Goal: Task Accomplishment & Management: Use online tool/utility

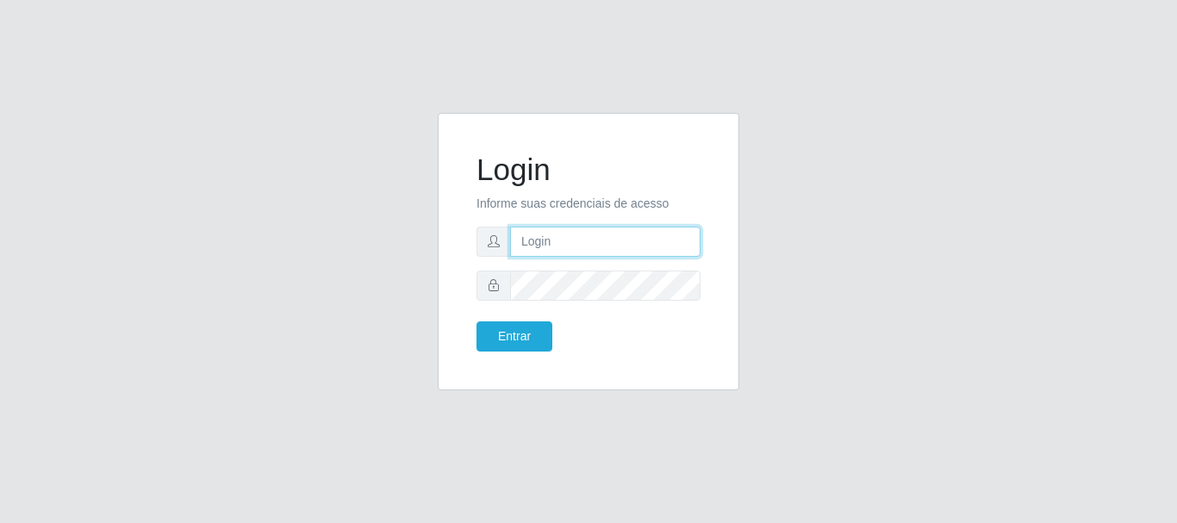
click at [552, 247] on input "text" at bounding box center [605, 242] width 190 height 30
type input "ritaiwof@B5"
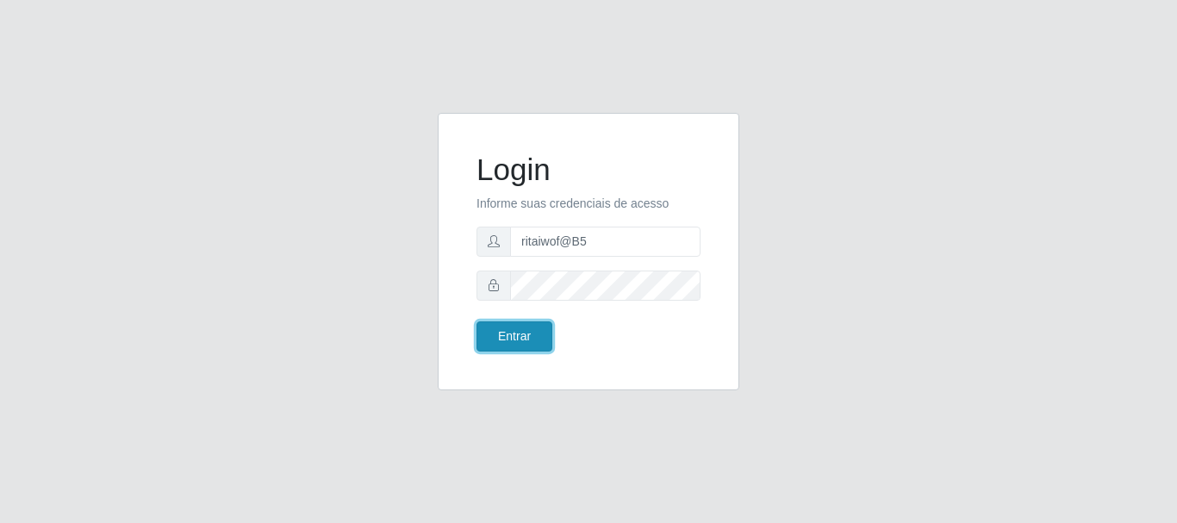
click at [526, 333] on button "Entrar" at bounding box center [515, 336] width 76 height 30
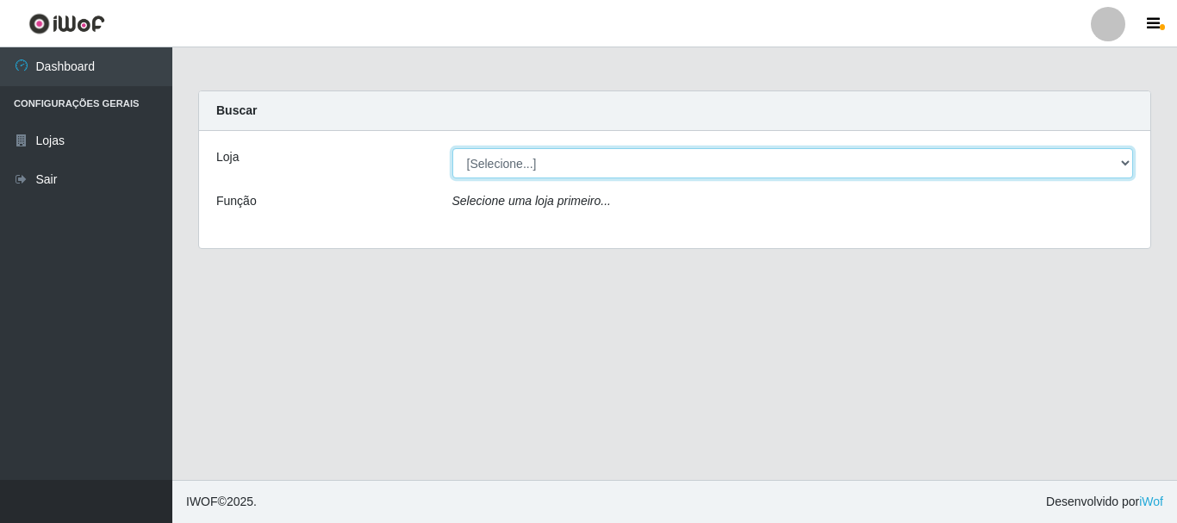
click at [1113, 165] on select "[Selecione...] Bemais Supermercados - B5 Anatólia" at bounding box center [793, 163] width 682 height 30
select select "405"
click at [452, 148] on select "[Selecione...] Bemais Supermercados - B5 Anatólia" at bounding box center [793, 163] width 682 height 30
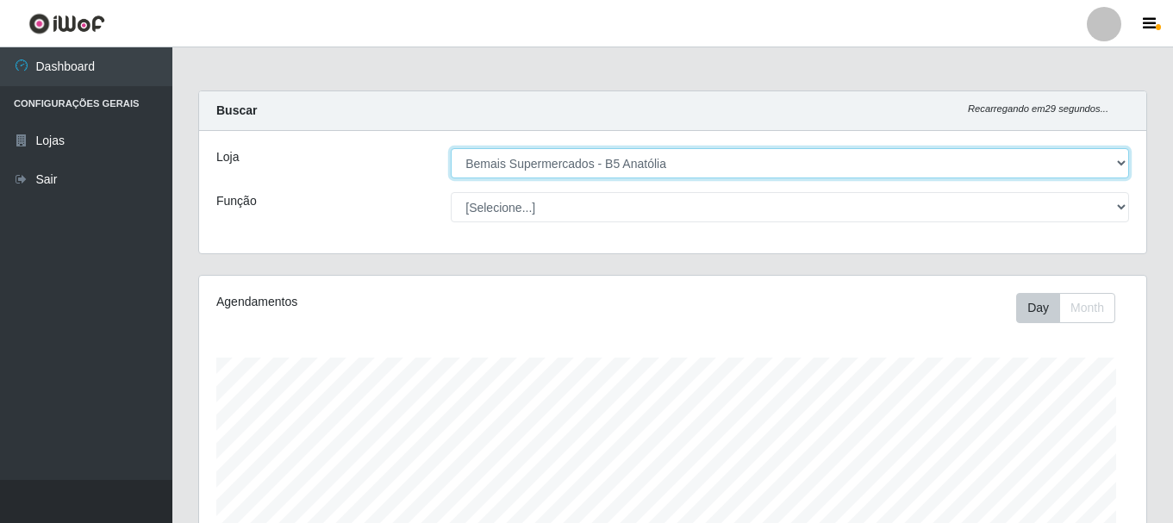
scroll to position [358, 947]
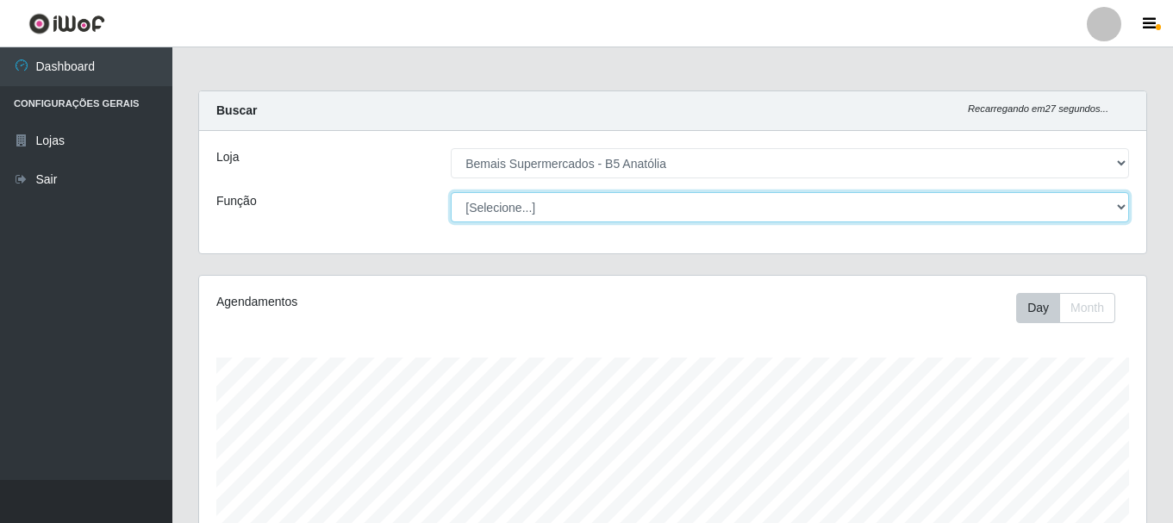
click at [1118, 209] on select "[Selecione...] ASG ASG + ASG ++ Auxiliar de Estacionamento Auxiliar de Estacion…" at bounding box center [790, 207] width 678 height 30
click at [451, 192] on select "[Selecione...] ASG ASG + ASG ++ Auxiliar de Estacionamento Auxiliar de Estacion…" at bounding box center [790, 207] width 678 height 30
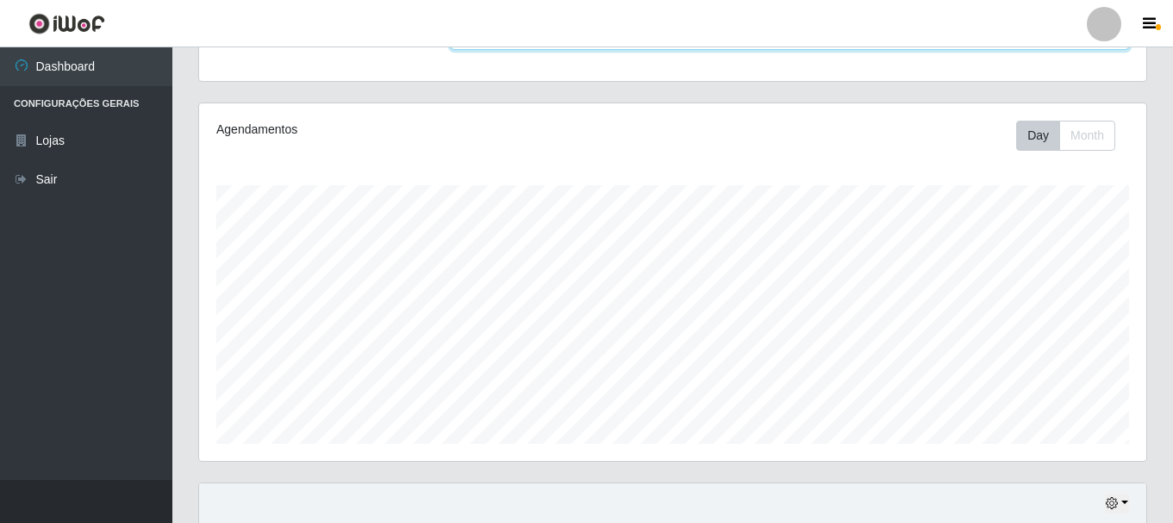
scroll to position [315, 0]
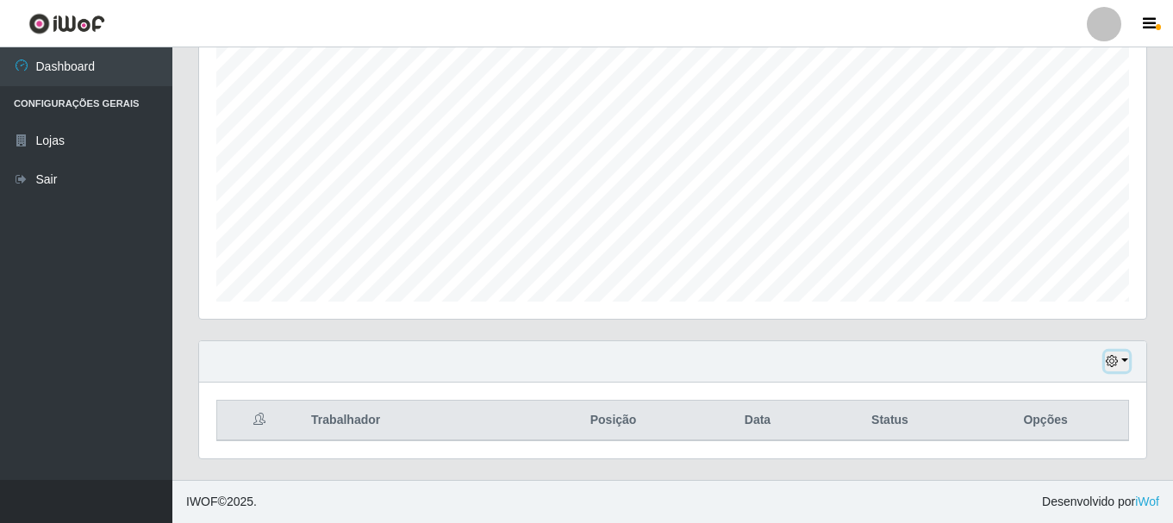
click at [1119, 361] on button "button" at bounding box center [1117, 362] width 24 height 20
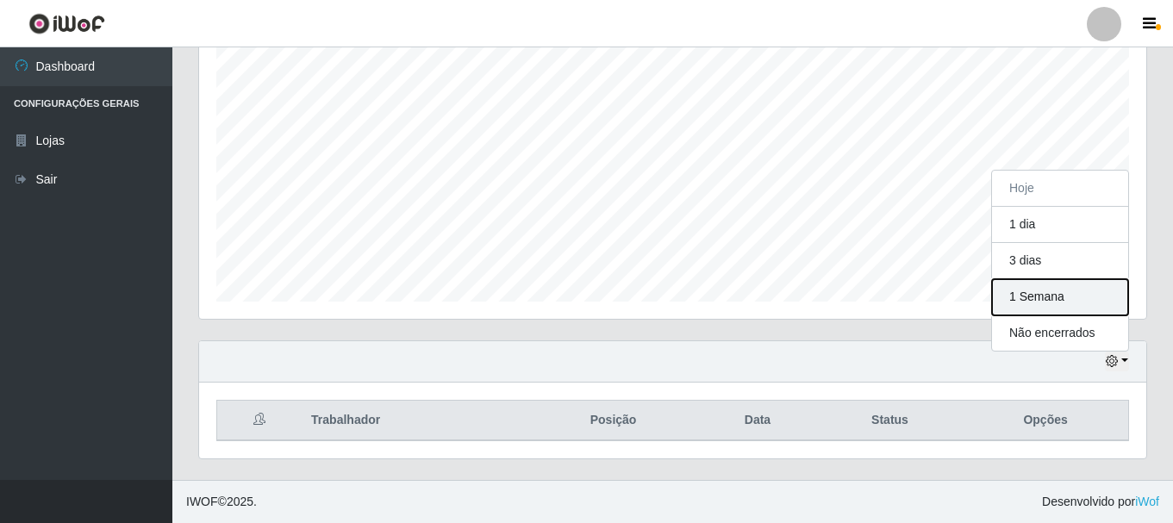
click at [1034, 297] on button "1 Semana" at bounding box center [1060, 297] width 136 height 36
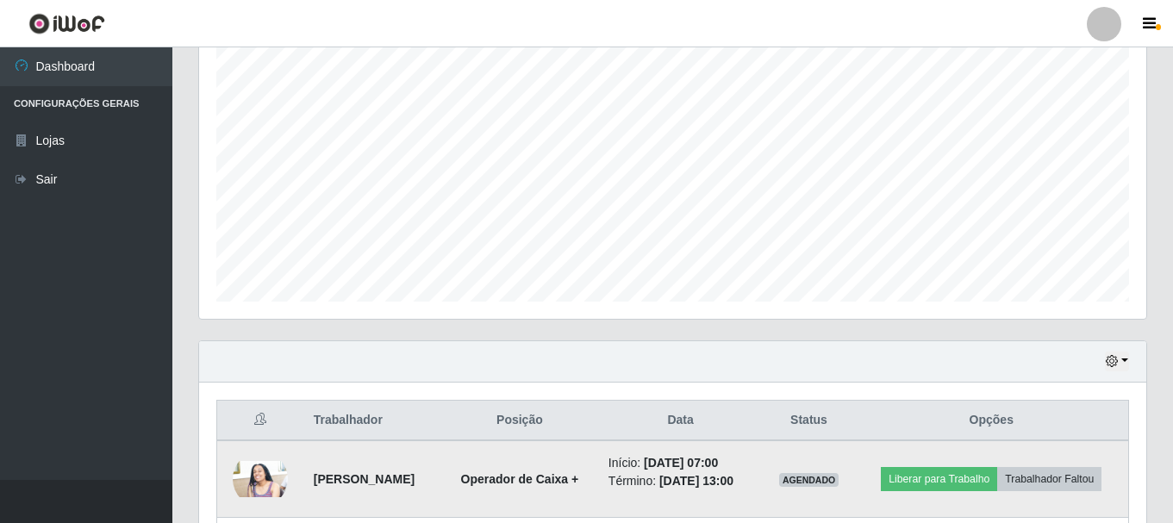
scroll to position [487, 0]
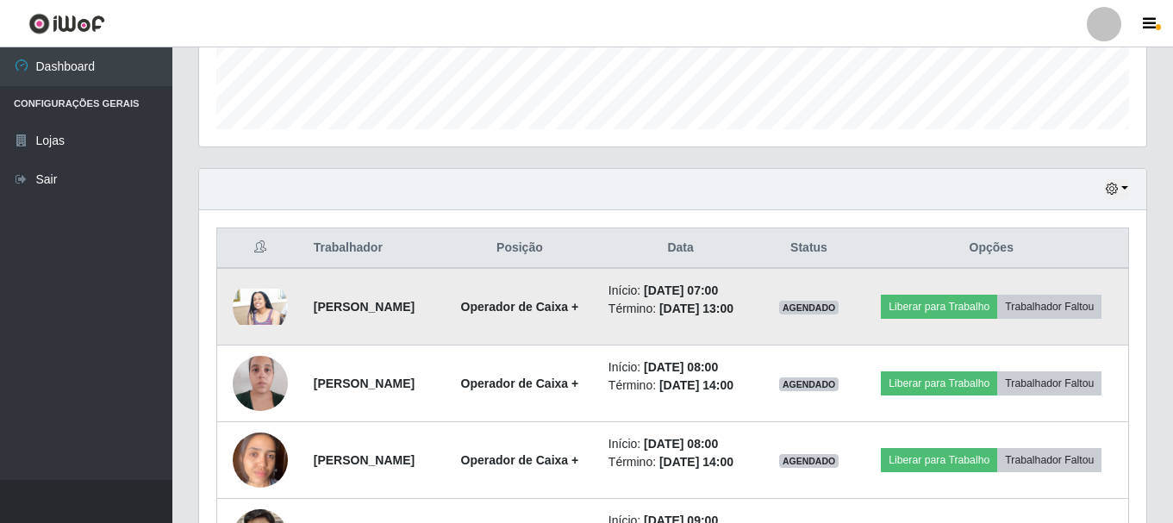
click at [260, 315] on img at bounding box center [260, 307] width 55 height 37
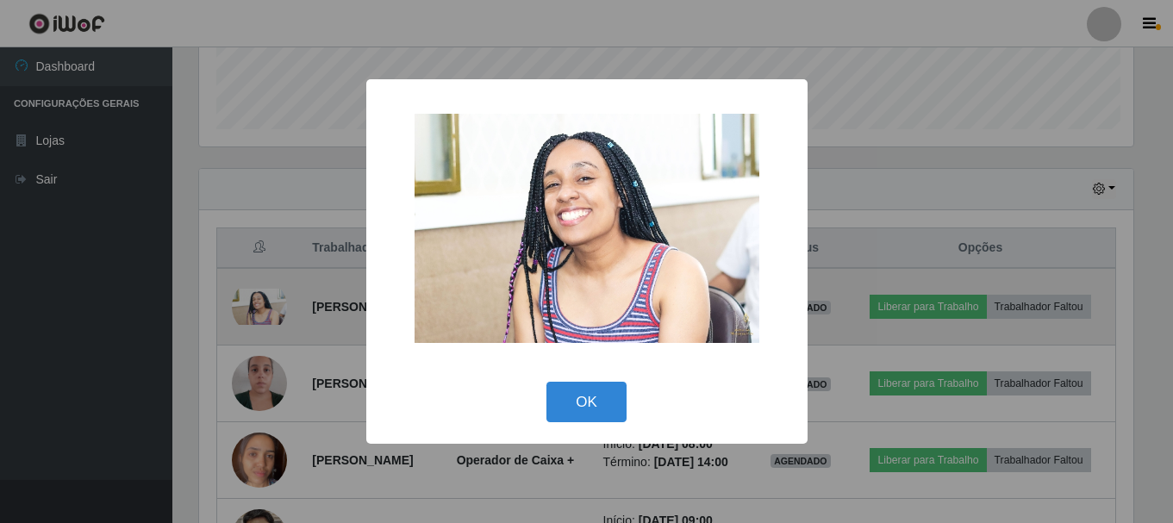
scroll to position [358, 939]
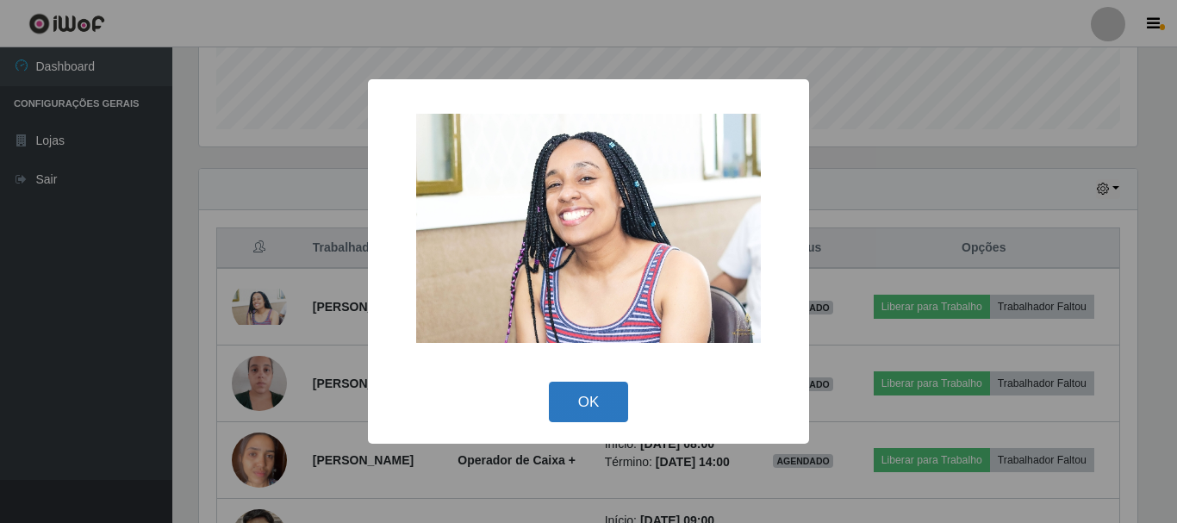
click at [599, 390] on button "OK" at bounding box center [589, 402] width 80 height 41
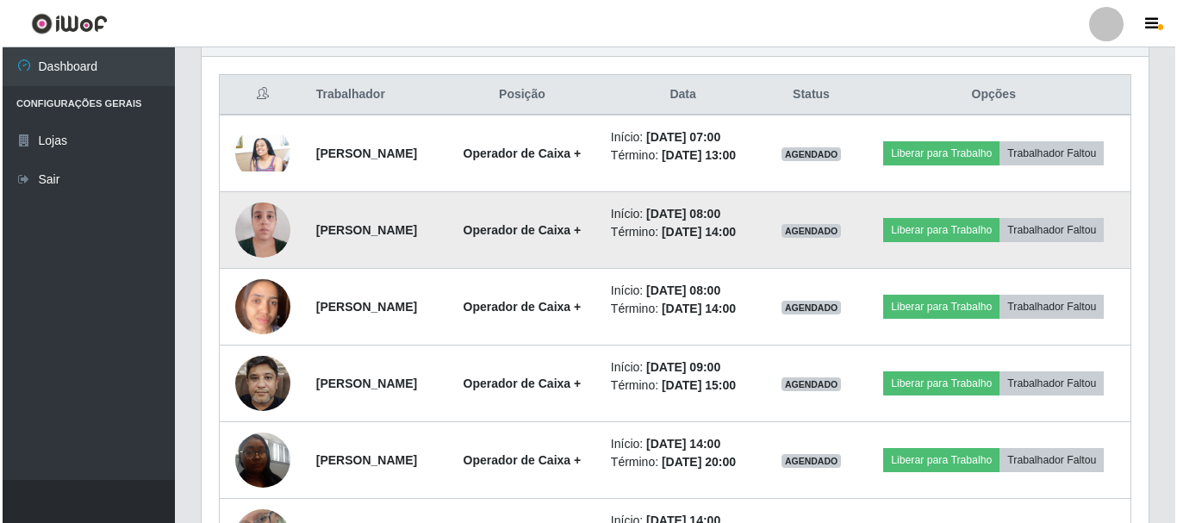
scroll to position [659, 0]
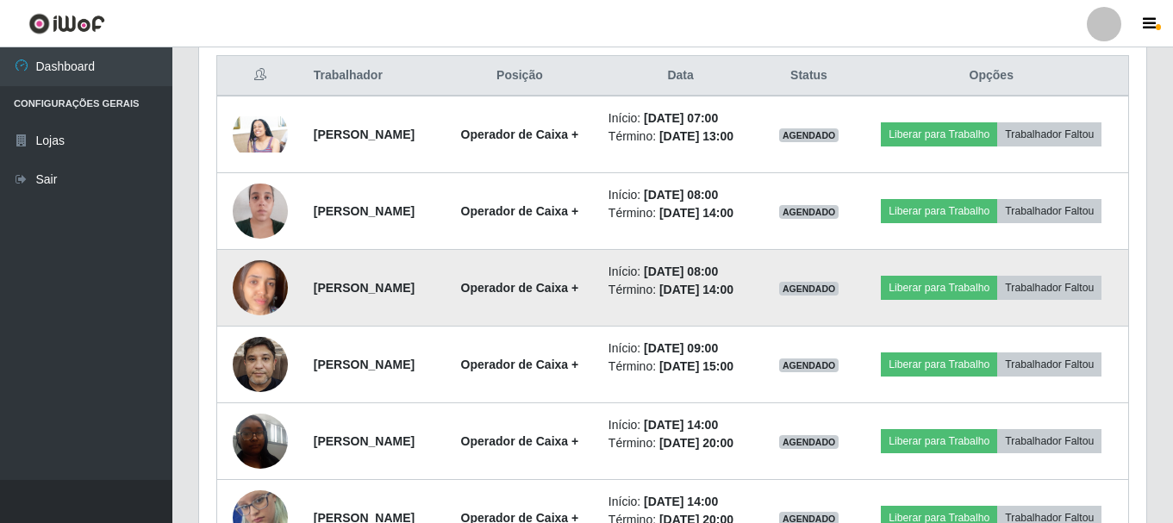
click at [242, 319] on img at bounding box center [260, 287] width 55 height 73
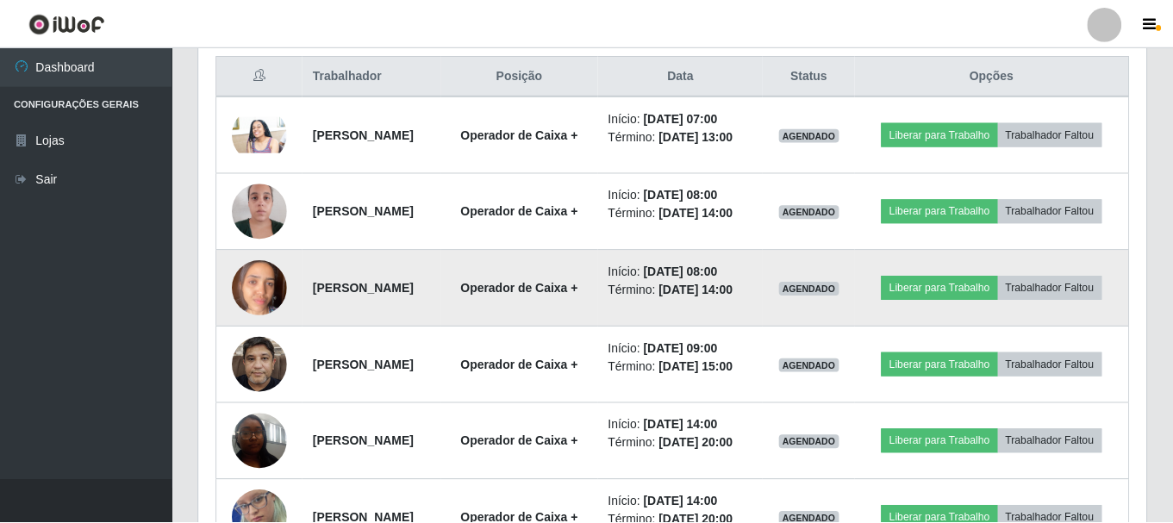
scroll to position [358, 939]
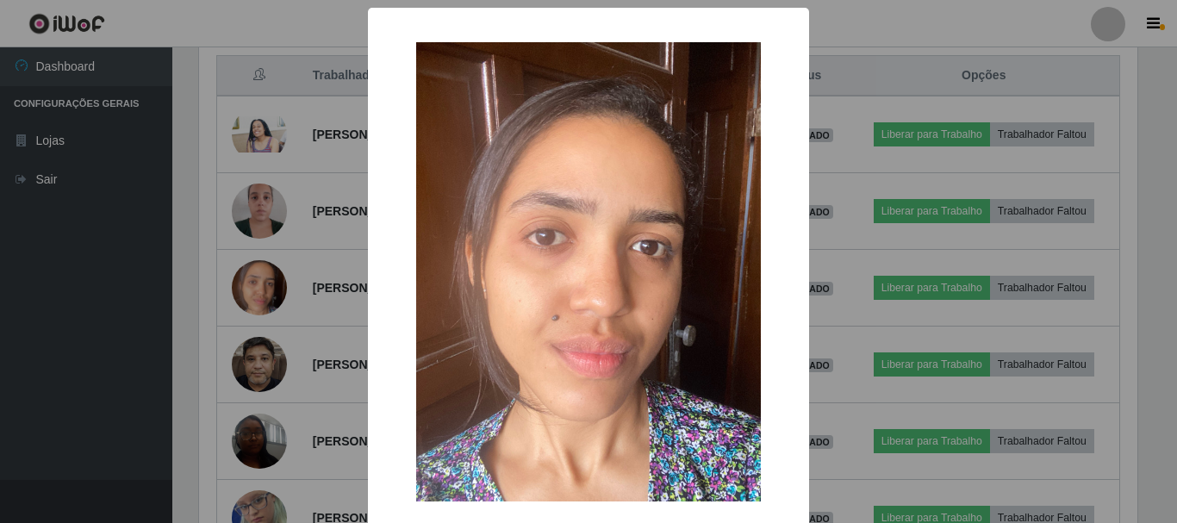
click at [837, 275] on div "× OK Cancel" at bounding box center [588, 261] width 1177 height 523
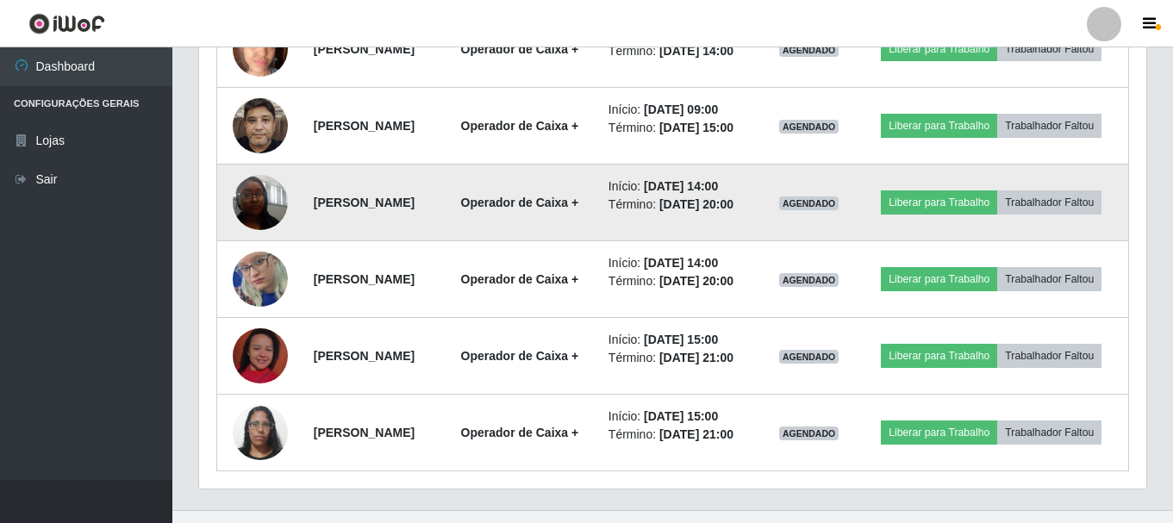
scroll to position [918, 0]
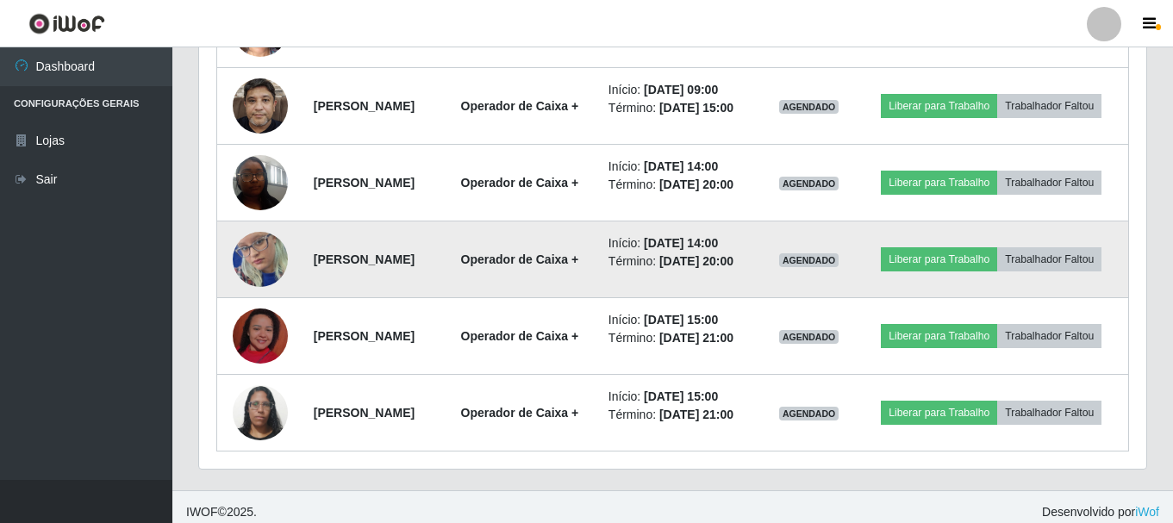
click at [264, 319] on img at bounding box center [260, 259] width 55 height 119
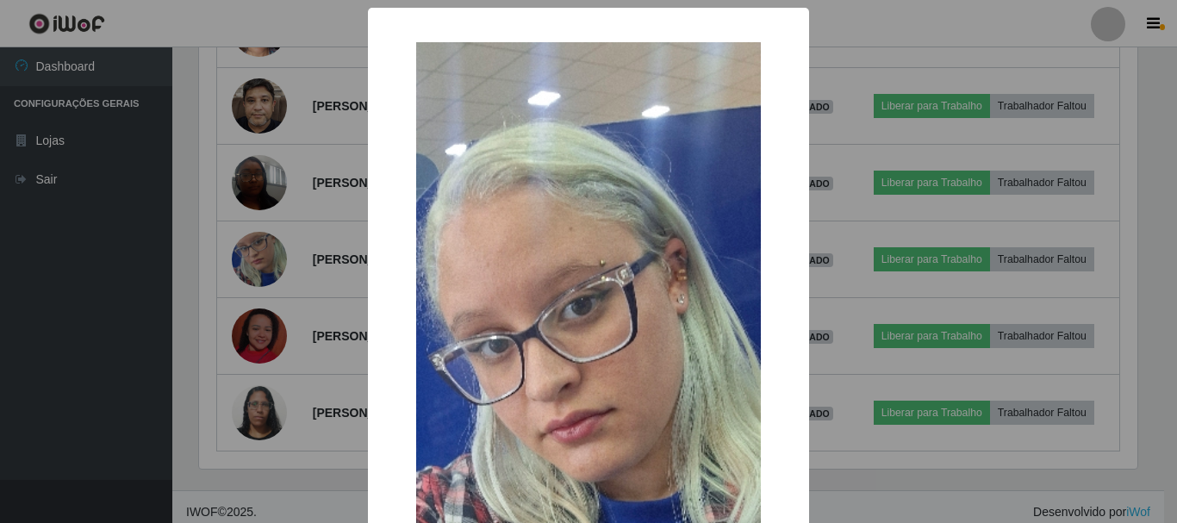
click at [865, 290] on div "× OK Cancel" at bounding box center [588, 261] width 1177 height 523
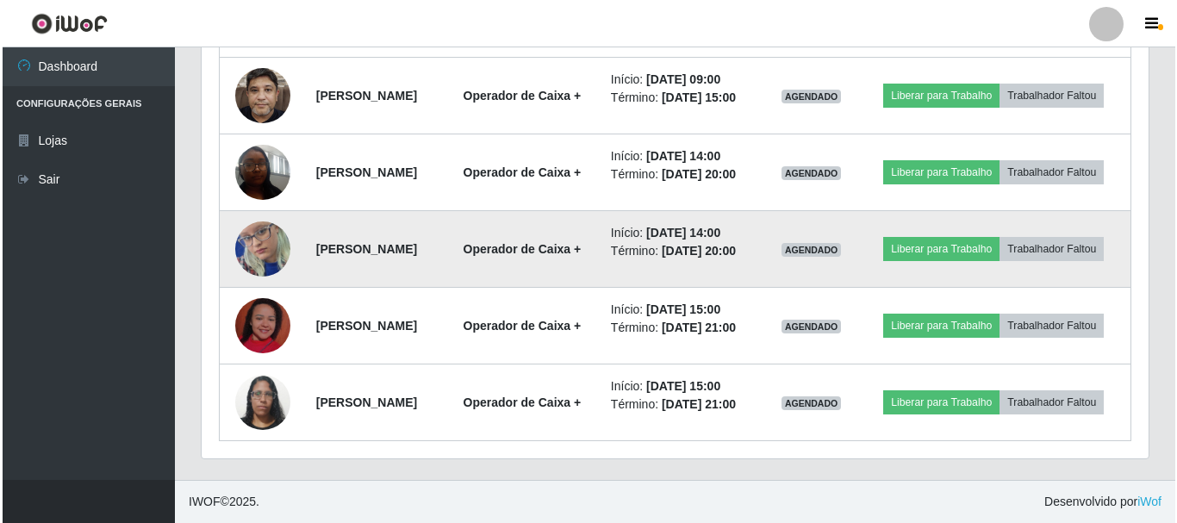
scroll to position [1004, 0]
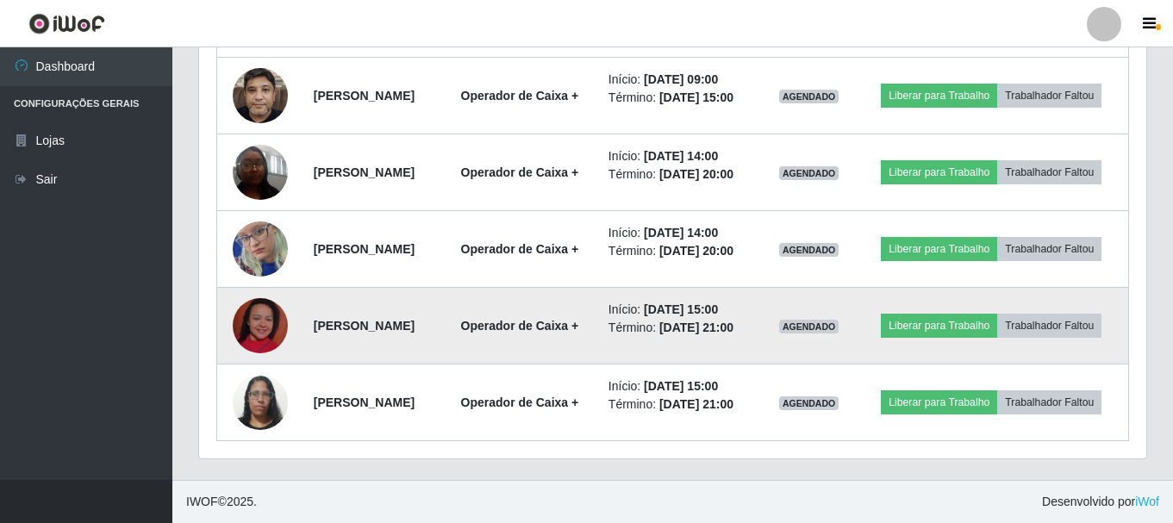
click at [253, 342] on img at bounding box center [260, 326] width 55 height 98
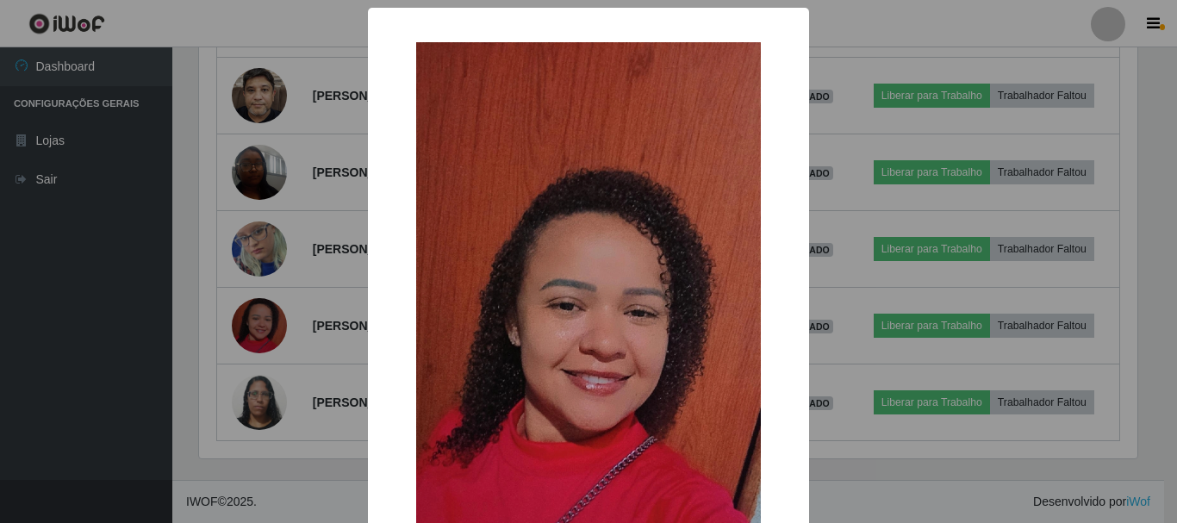
click at [840, 206] on div "× OK Cancel" at bounding box center [588, 261] width 1177 height 523
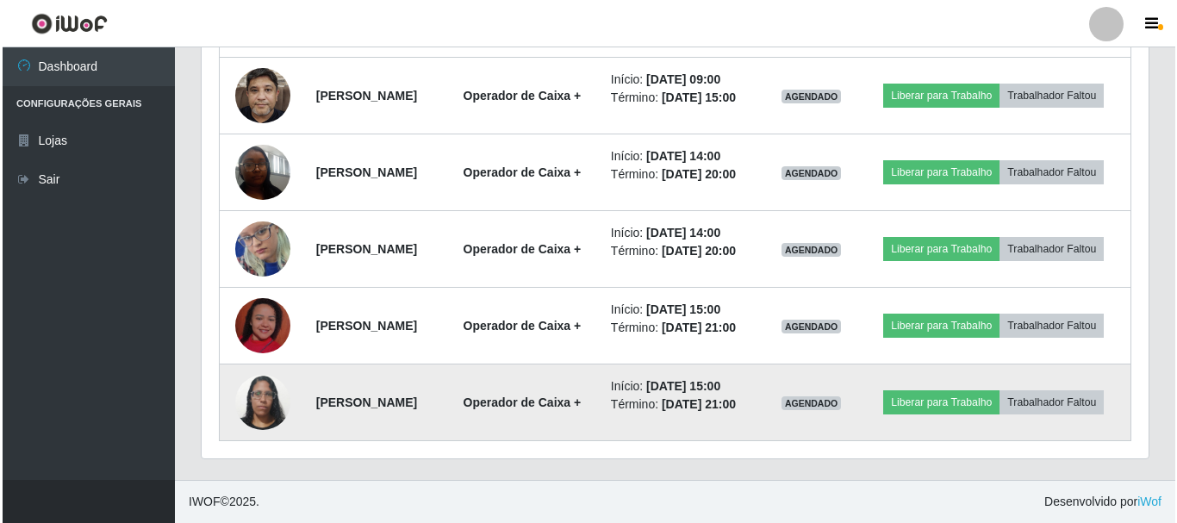
scroll to position [358, 947]
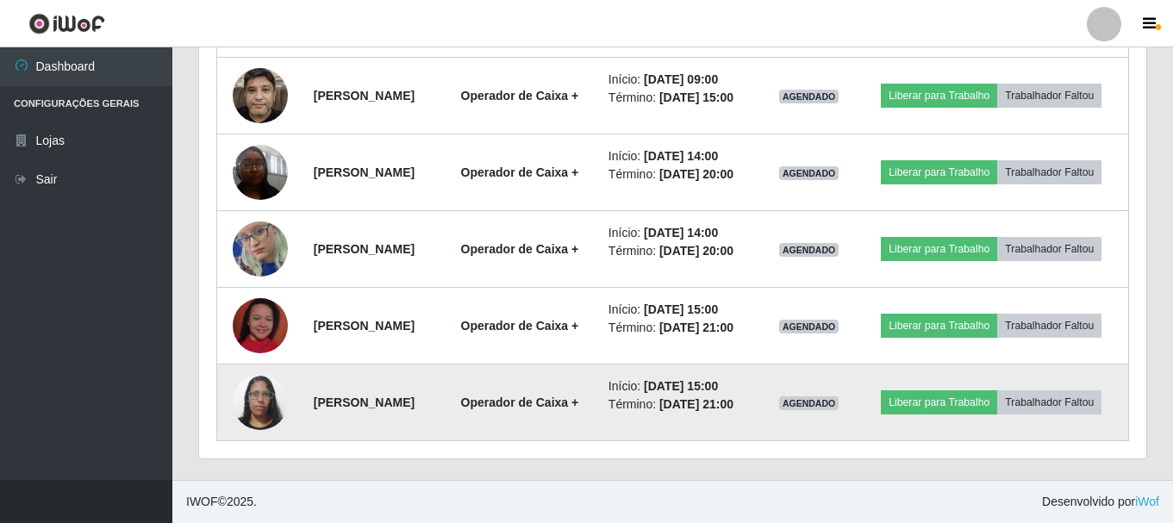
click at [256, 435] on img at bounding box center [260, 401] width 55 height 73
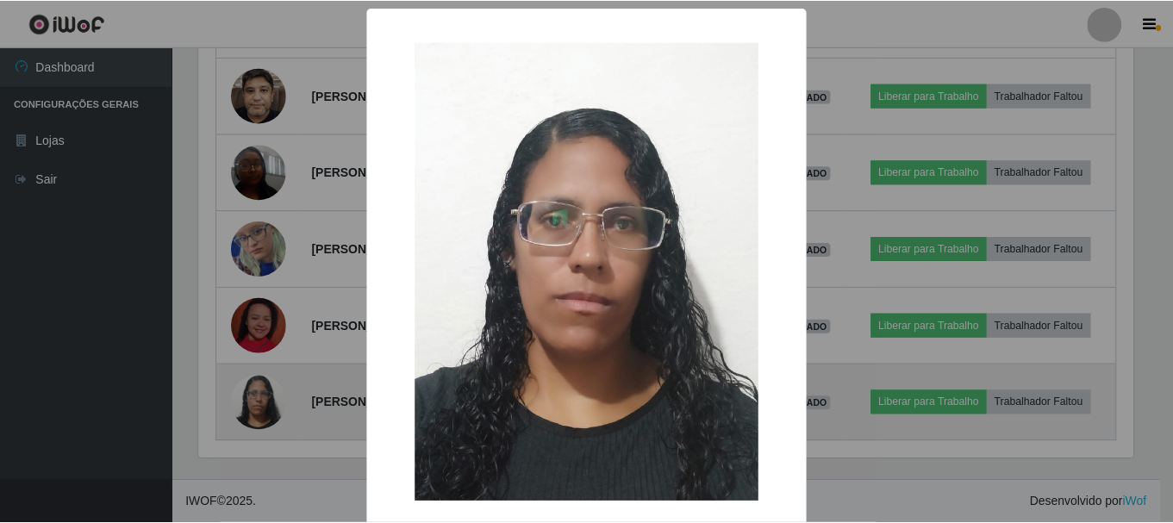
scroll to position [358, 939]
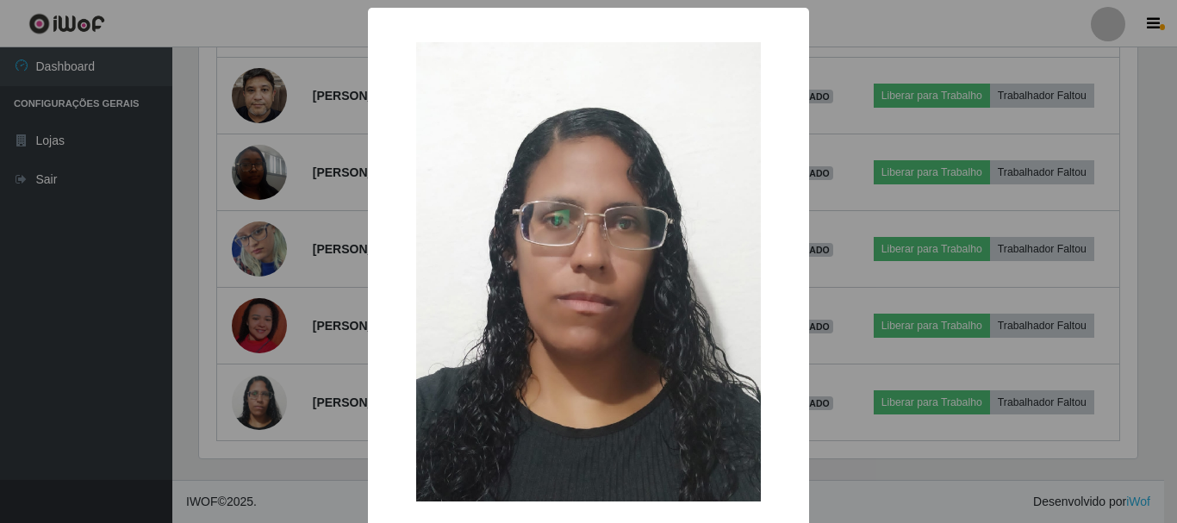
click at [865, 292] on div "× OK Cancel" at bounding box center [588, 261] width 1177 height 523
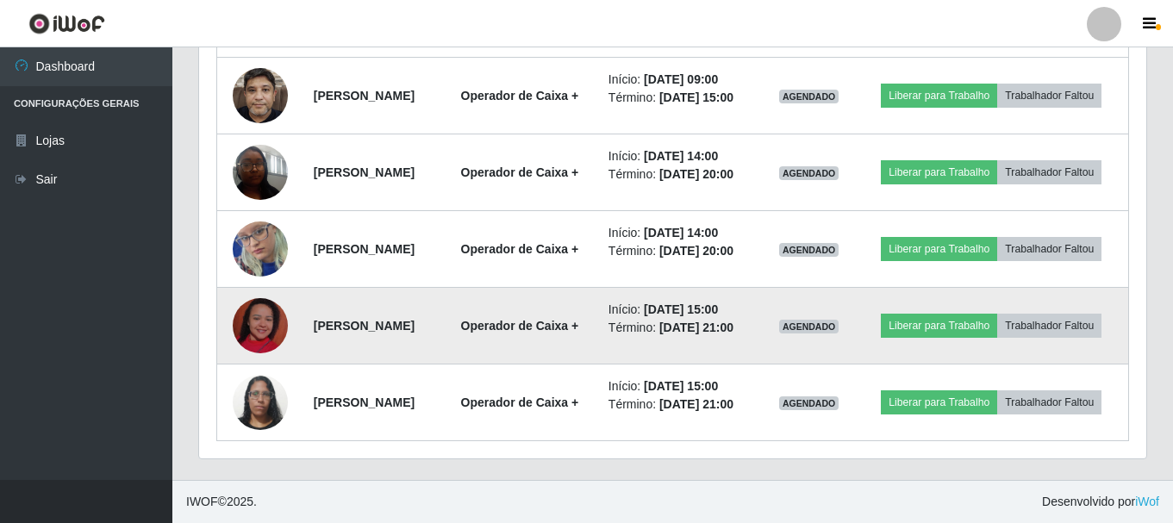
scroll to position [0, 0]
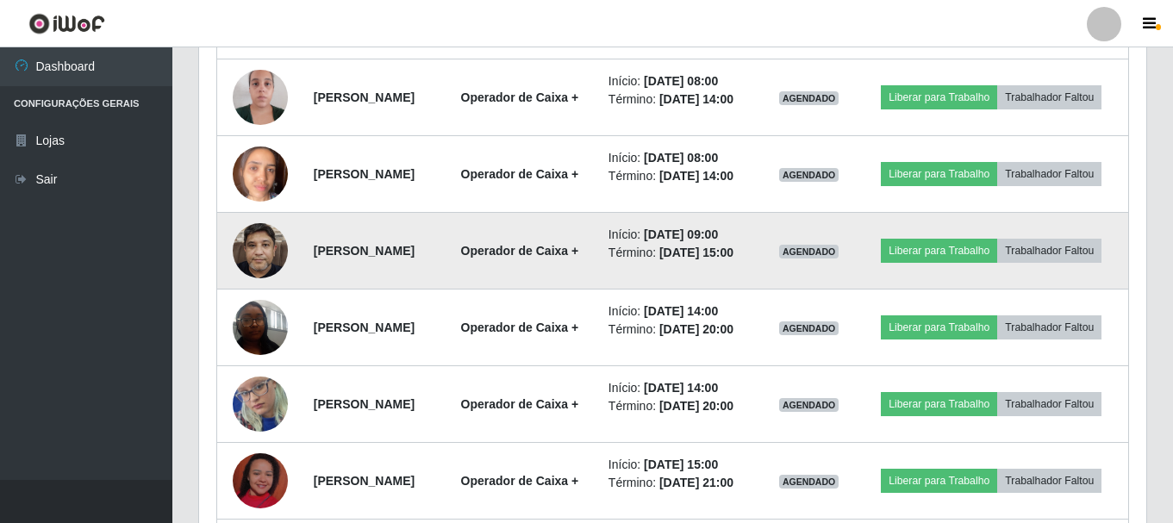
click at [265, 287] on img at bounding box center [260, 250] width 55 height 73
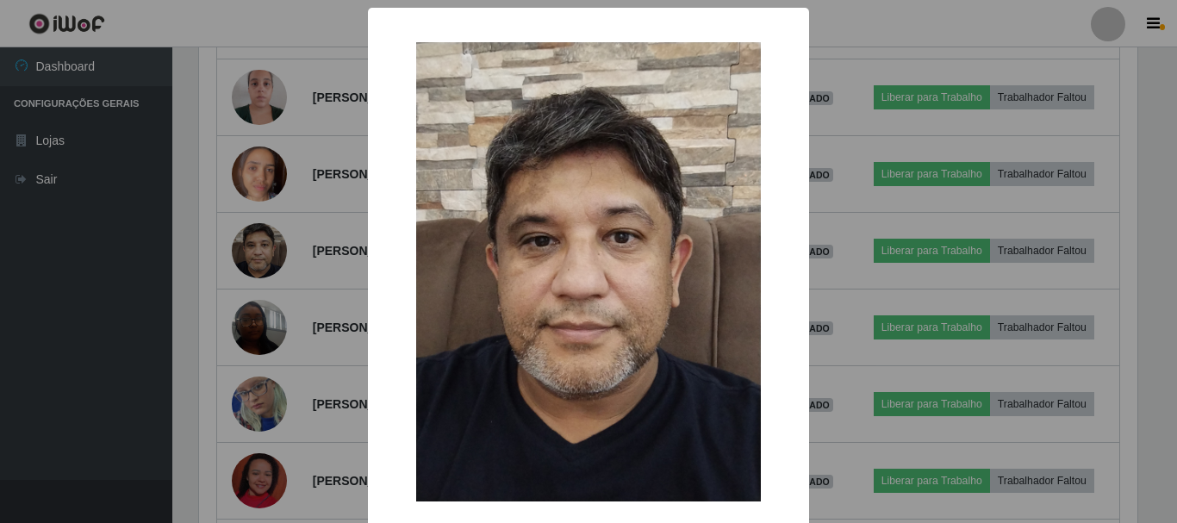
click at [824, 234] on div "× OK Cancel" at bounding box center [588, 261] width 1177 height 523
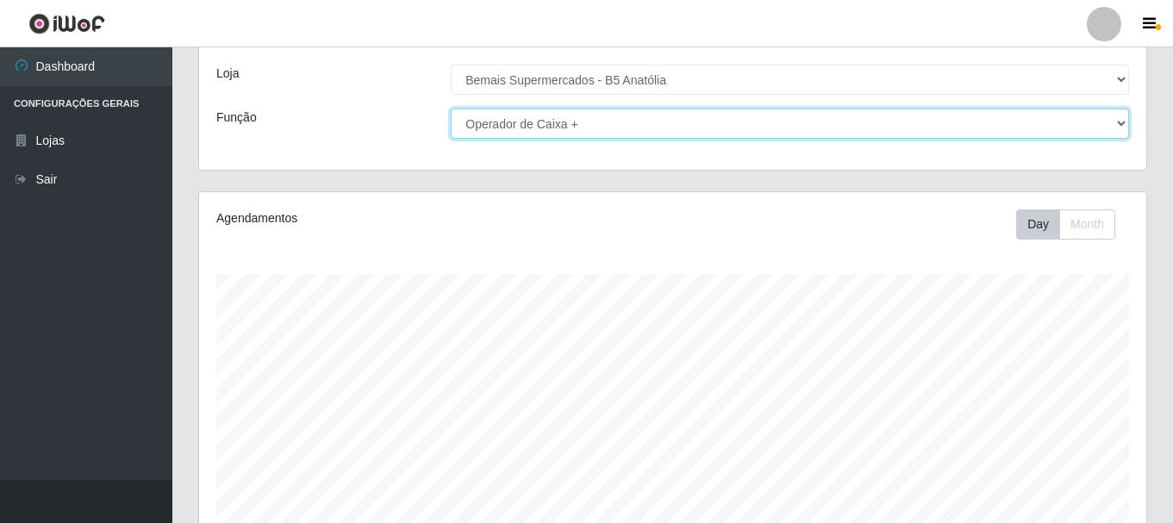
drag, startPoint x: 1115, startPoint y: 128, endPoint x: 1088, endPoint y: 137, distance: 28.3
click at [1110, 128] on select "[Selecione...] ASG ASG + ASG ++ Auxiliar de Estacionamento Auxiliar de Estacion…" at bounding box center [790, 124] width 678 height 30
select select "82"
click at [451, 109] on select "[Selecione...] ASG ASG + ASG ++ Auxiliar de Estacionamento Auxiliar de Estacion…" at bounding box center [790, 124] width 678 height 30
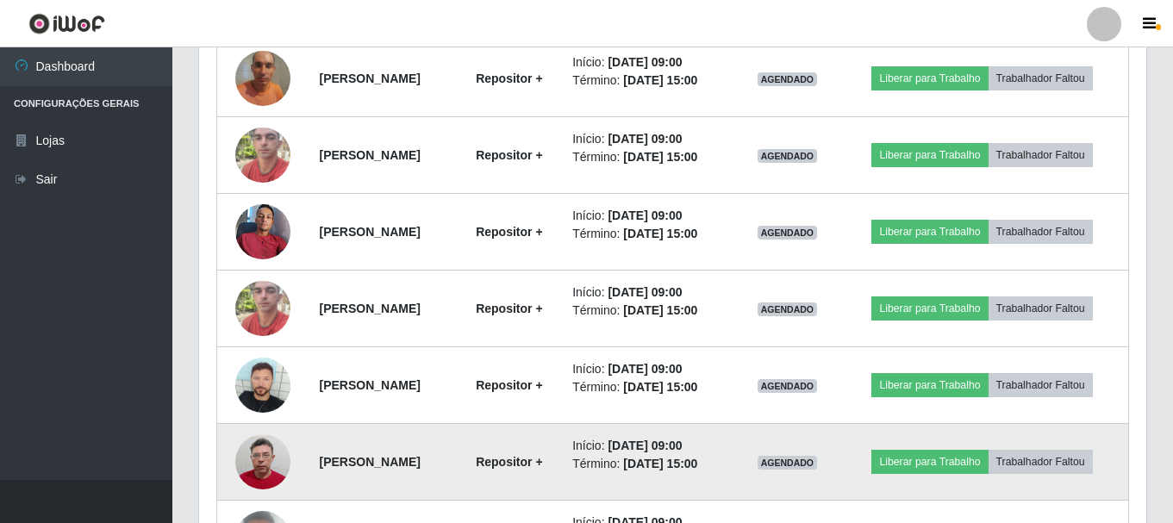
click at [258, 456] on img at bounding box center [262, 462] width 55 height 73
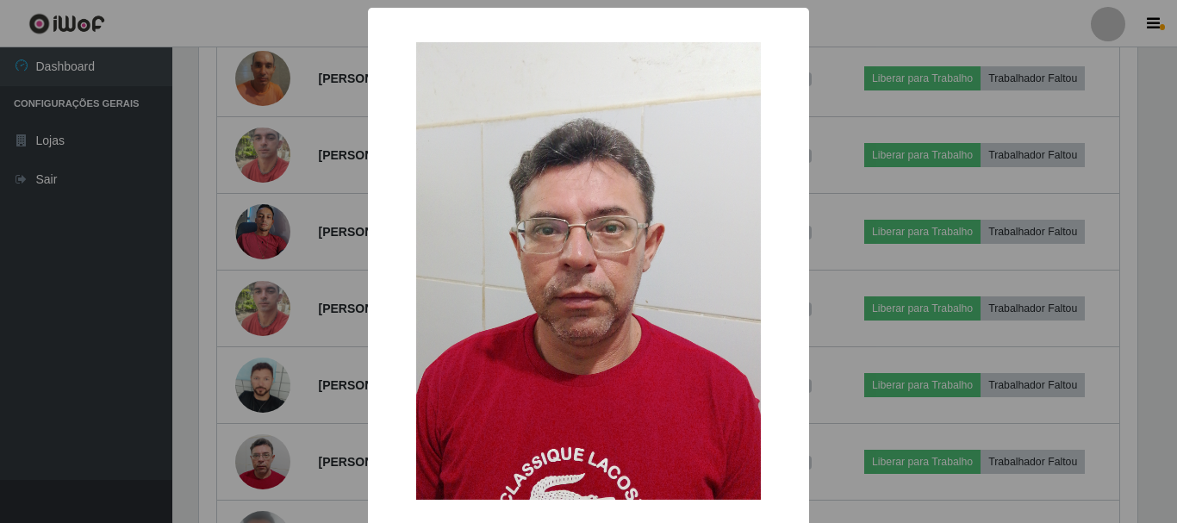
click at [850, 275] on div "× OK Cancel" at bounding box center [588, 261] width 1177 height 523
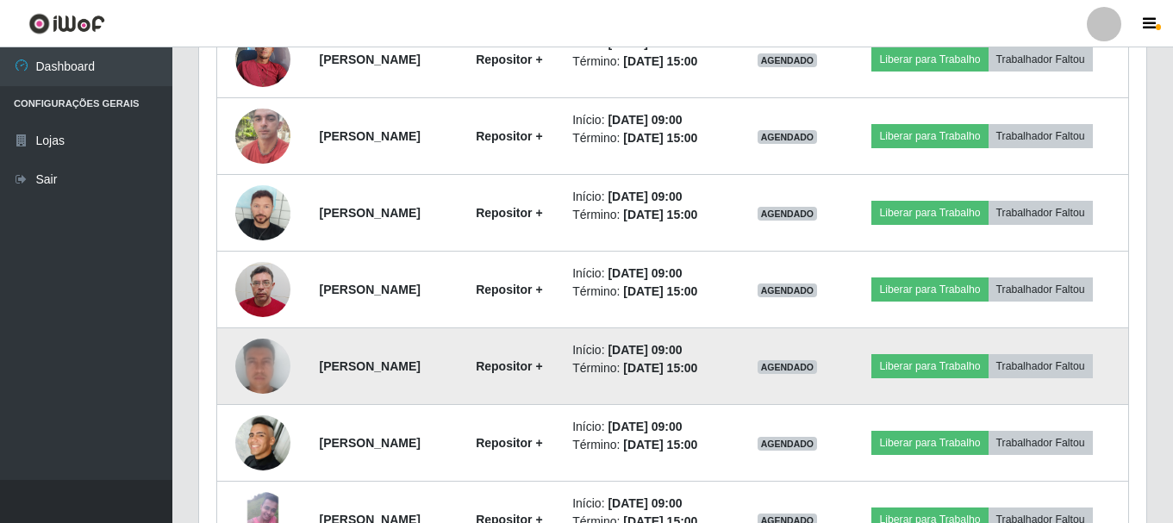
click at [255, 376] on img at bounding box center [262, 366] width 55 height 114
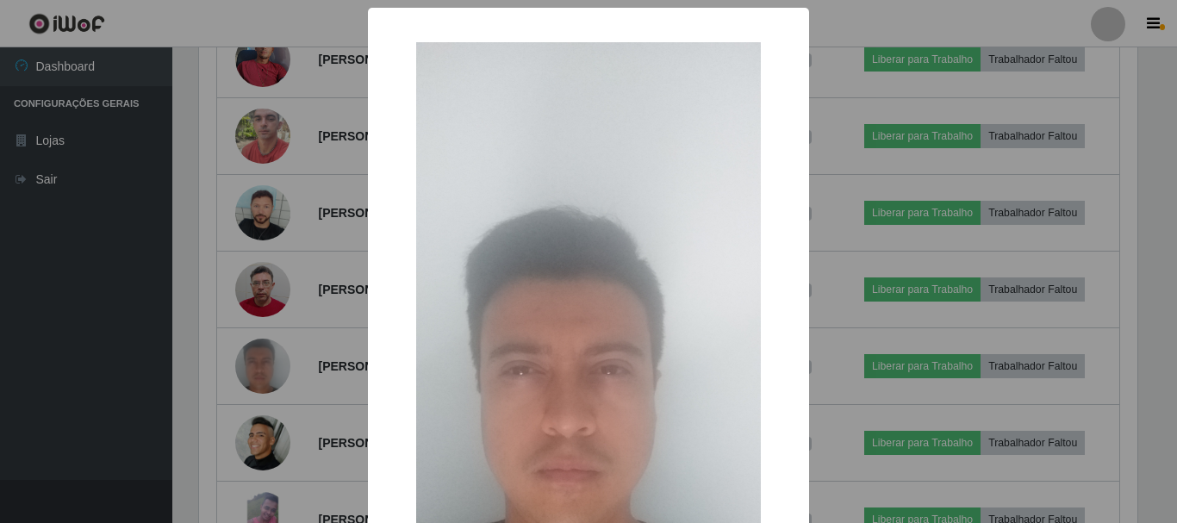
click at [841, 271] on div "× OK Cancel" at bounding box center [588, 261] width 1177 height 523
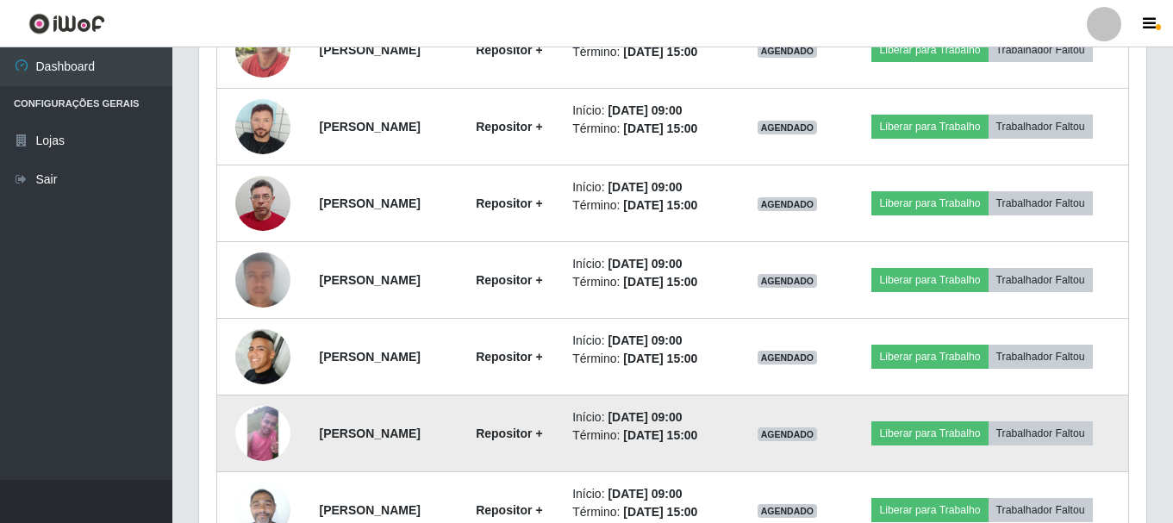
click at [253, 426] on img at bounding box center [262, 433] width 55 height 55
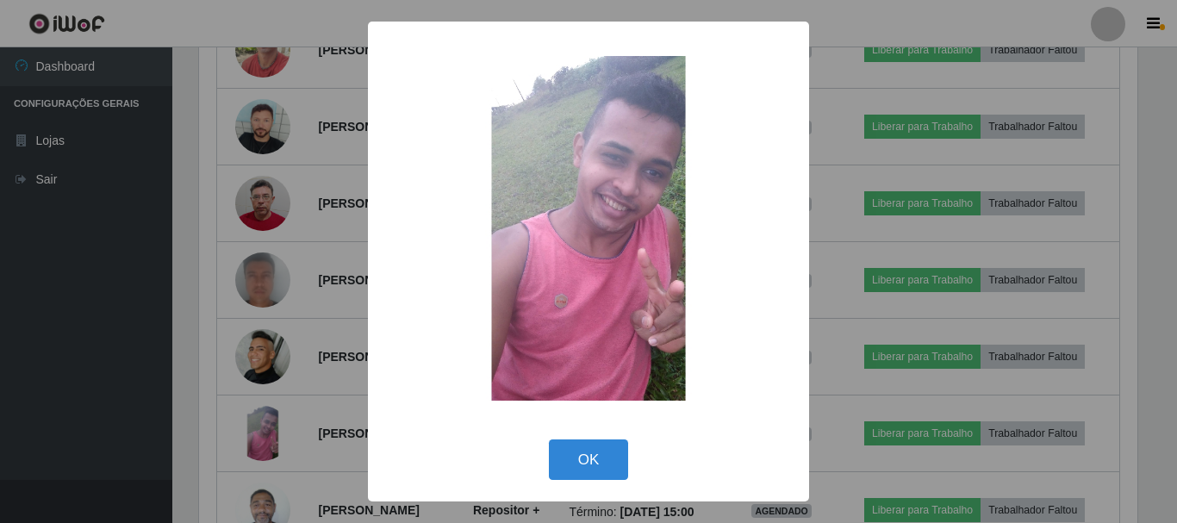
click at [868, 254] on div "× OK Cancel" at bounding box center [588, 261] width 1177 height 523
